Goal: Information Seeking & Learning: Understand process/instructions

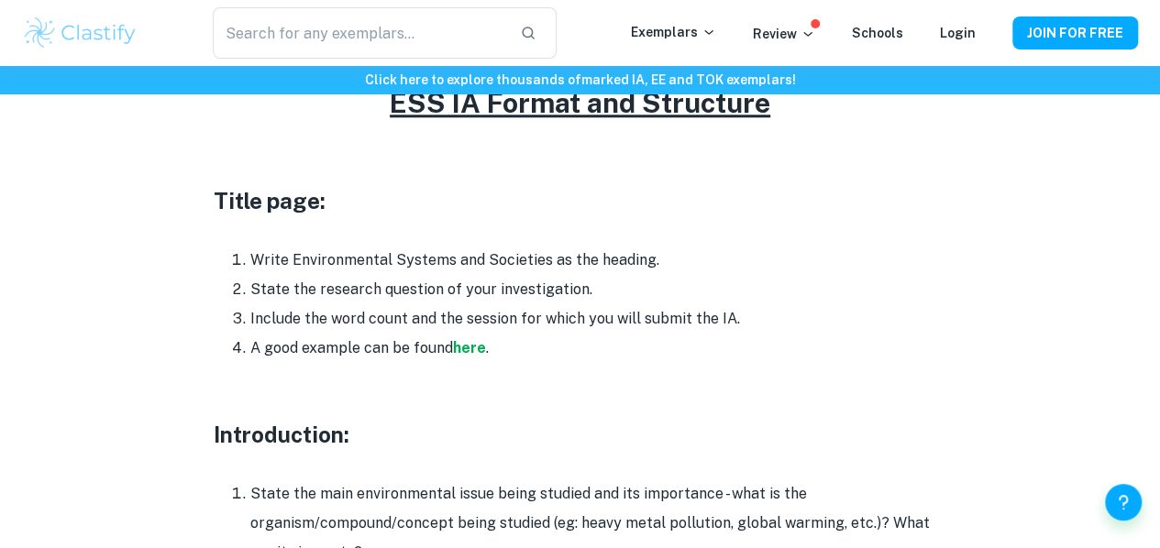
scroll to position [873, 0]
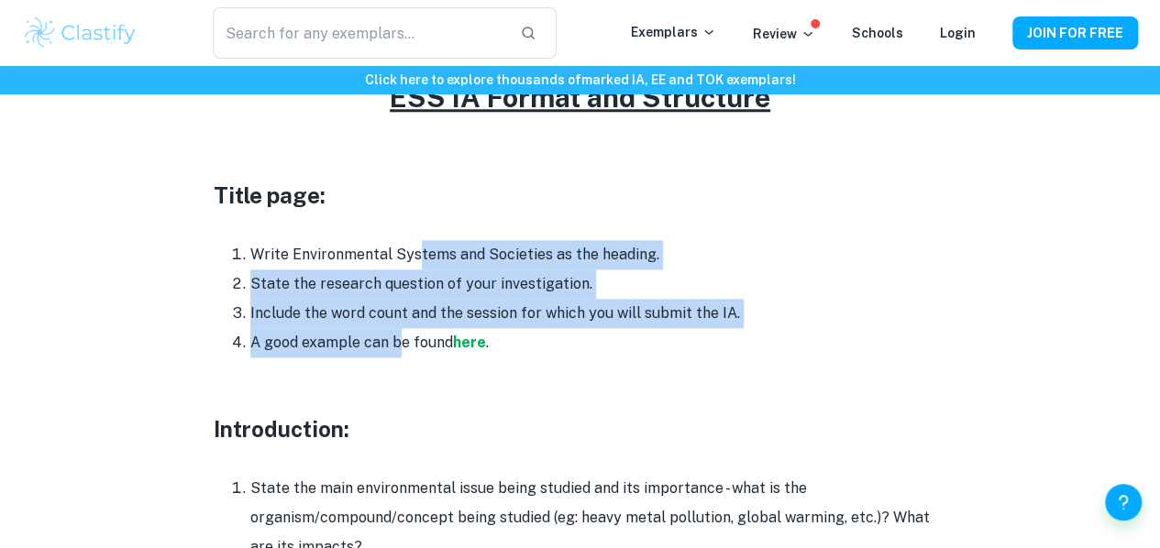
drag, startPoint x: 418, startPoint y: 230, endPoint x: 393, endPoint y: 335, distance: 107.4
click at [393, 335] on ol "Write Environmental Systems and Societies as the heading. State the research qu…" at bounding box center [580, 298] width 733 height 117
click at [393, 335] on li "A good example can be found here ." at bounding box center [598, 342] width 697 height 29
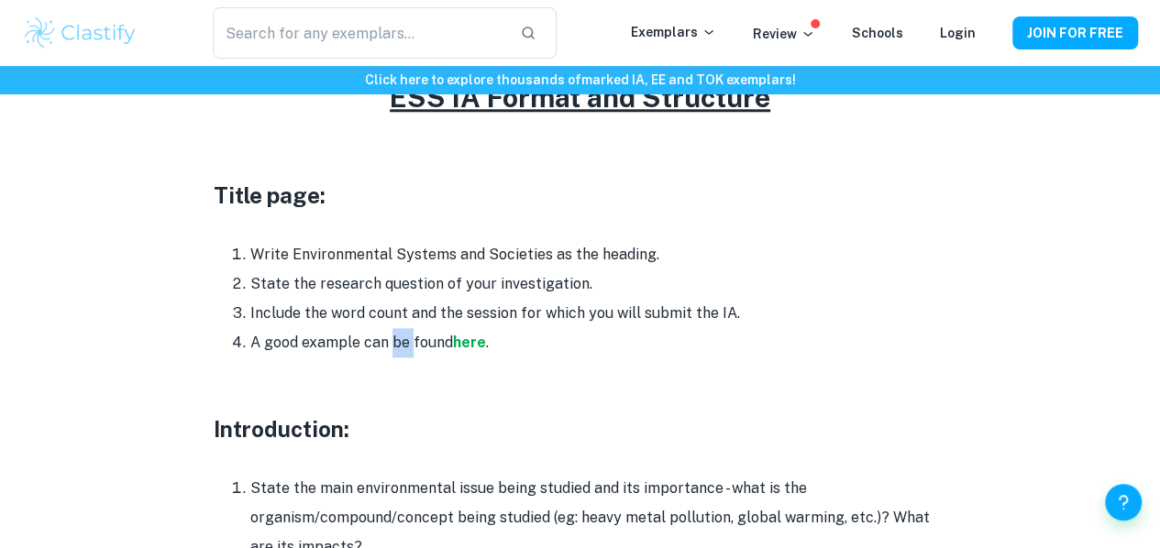
click at [393, 335] on li "A good example can be found here ." at bounding box center [598, 342] width 697 height 29
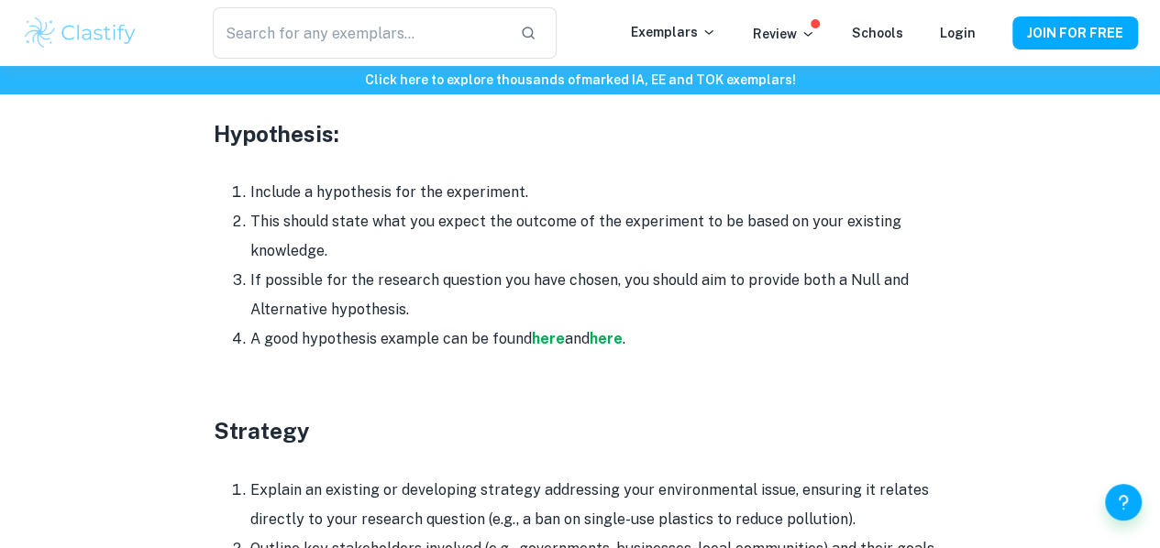
scroll to position [2679, 0]
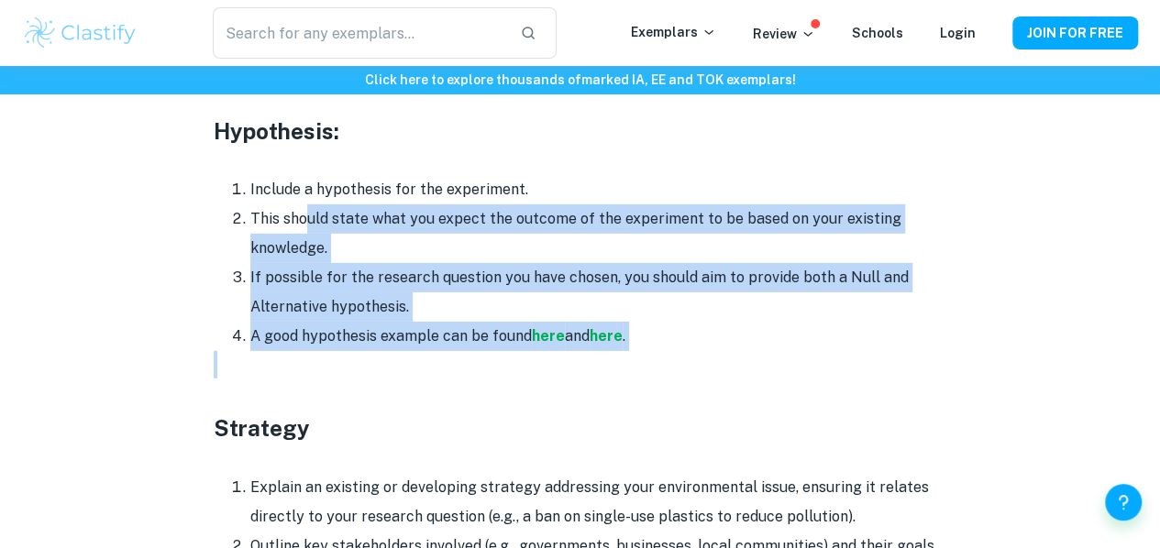
drag, startPoint x: 303, startPoint y: 212, endPoint x: 308, endPoint y: 356, distance: 144.0
click at [308, 356] on p at bounding box center [580, 364] width 733 height 27
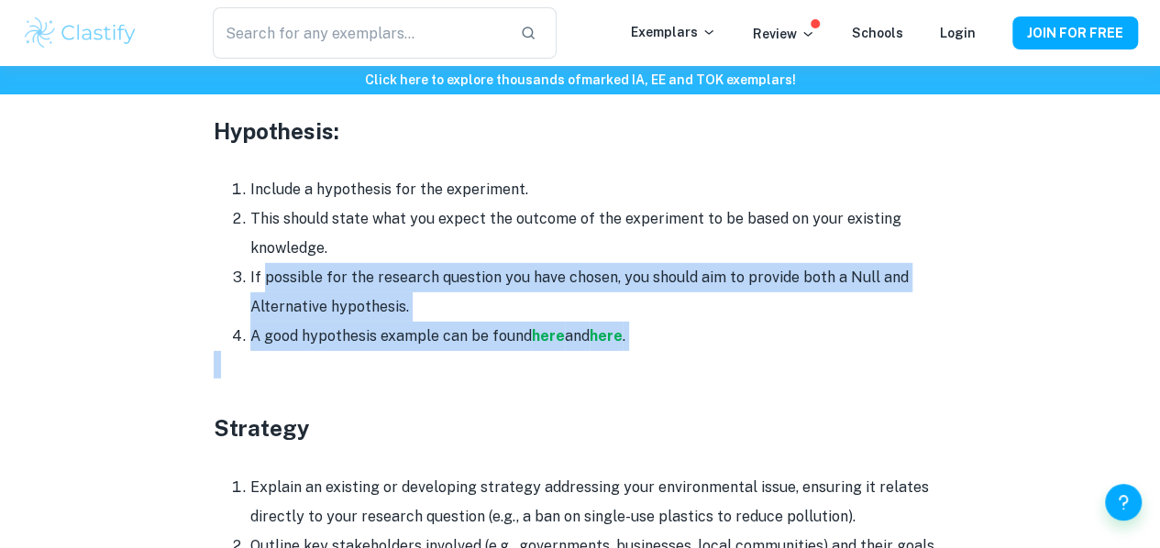
drag, startPoint x: 308, startPoint y: 356, endPoint x: 293, endPoint y: 244, distance: 112.8
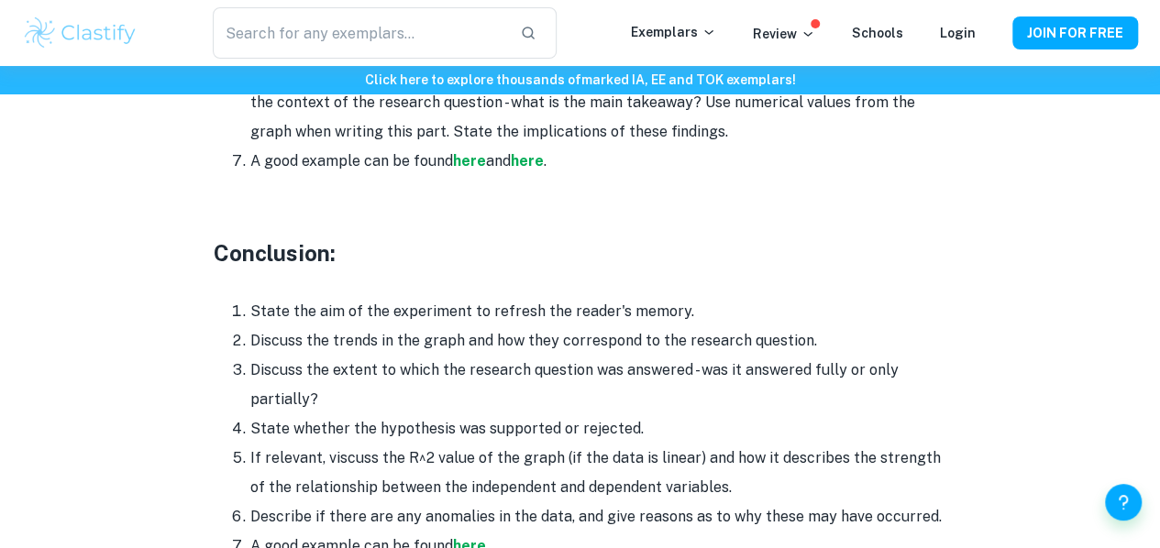
scroll to position [4613, 0]
